Goal: Check status

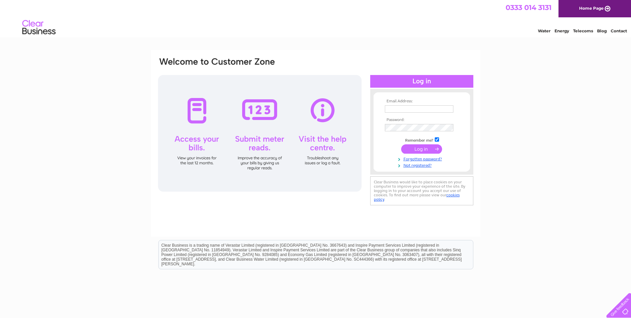
click at [408, 111] on input "text" at bounding box center [419, 108] width 69 height 7
type input "julie@superfine.co.uk"
click at [401, 145] on input "submit" at bounding box center [421, 149] width 41 height 9
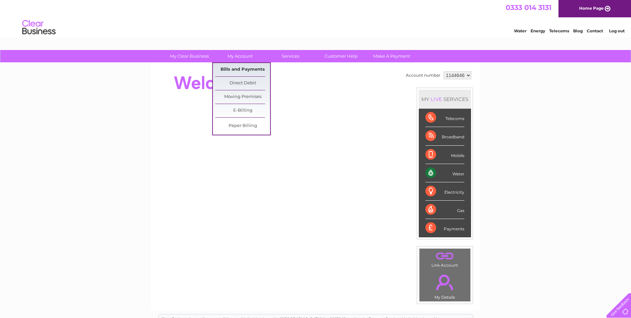
click at [243, 68] on link "Bills and Payments" at bounding box center [242, 69] width 55 height 13
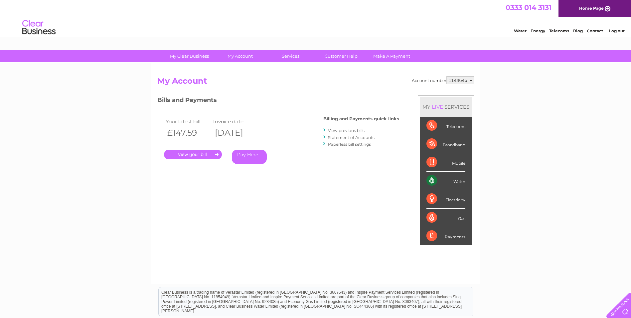
click at [204, 153] on link "." at bounding box center [193, 154] width 58 height 10
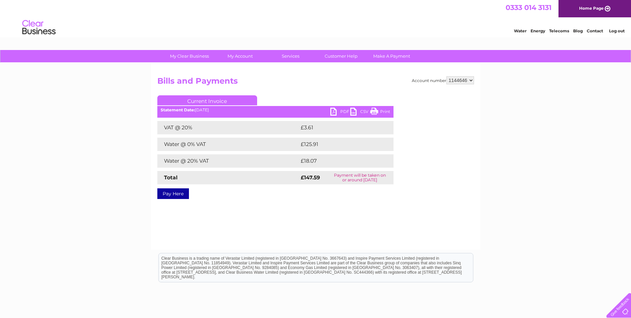
click at [341, 108] on link "PDF" at bounding box center [341, 113] width 20 height 10
